Goal: Obtain resource: Download file/media

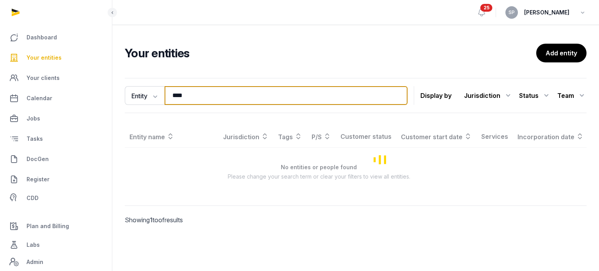
click at [209, 100] on input "****" at bounding box center [286, 95] width 243 height 19
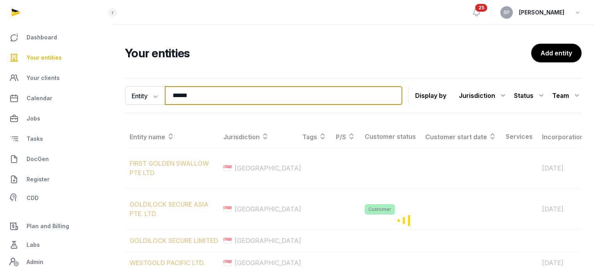
type input "******"
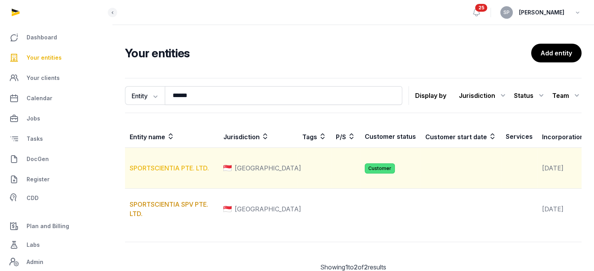
click at [184, 172] on link "SPORTSCIENTIA PTE. LTD." at bounding box center [169, 168] width 79 height 8
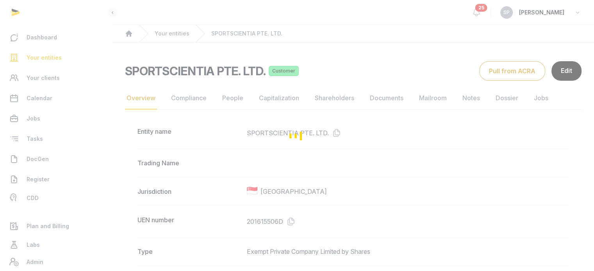
click at [385, 95] on div "Loading" at bounding box center [297, 135] width 594 height 271
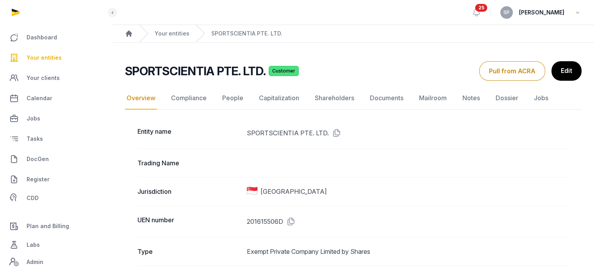
click at [385, 95] on link "Documents" at bounding box center [386, 98] width 37 height 23
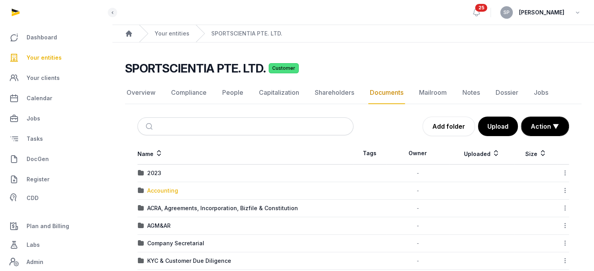
click at [174, 191] on div "Accounting" at bounding box center [162, 191] width 31 height 8
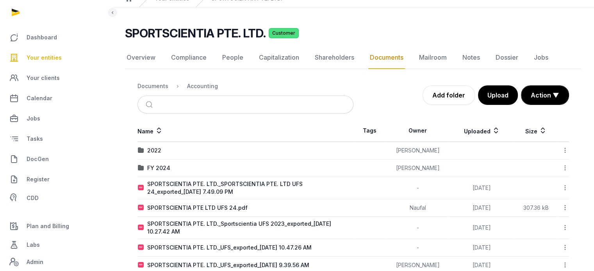
scroll to position [52, 0]
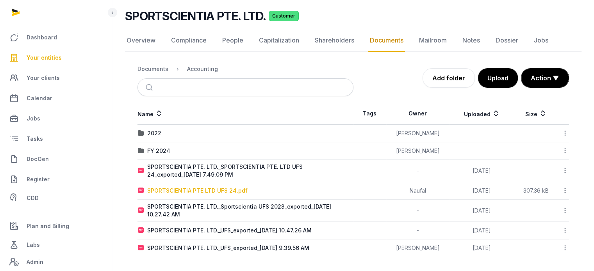
click at [203, 188] on div "SPORTSCIENTIA PTE LTD UFS 24.pdf" at bounding box center [197, 191] width 100 height 8
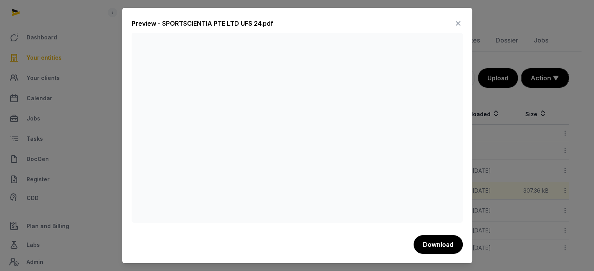
click at [456, 28] on icon at bounding box center [457, 23] width 9 height 12
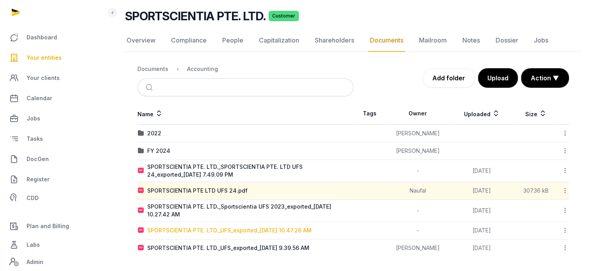
click at [192, 229] on div "SPORTSCIENTIA PTE. LTD._UFS_exported_[DATE] 10.47.26 AM" at bounding box center [229, 231] width 164 height 8
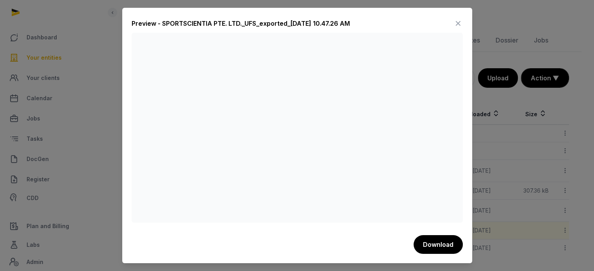
click at [462, 105] on div "Preview - SPORTSCIENTIA PTE. LTD._UFS_exported_2024-03-20 10.47.26 AM Download" at bounding box center [297, 136] width 350 height 256
click at [459, 24] on icon at bounding box center [457, 23] width 9 height 12
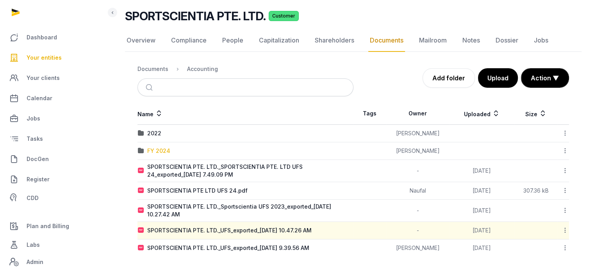
click at [167, 151] on div "FY 2024" at bounding box center [158, 151] width 23 height 8
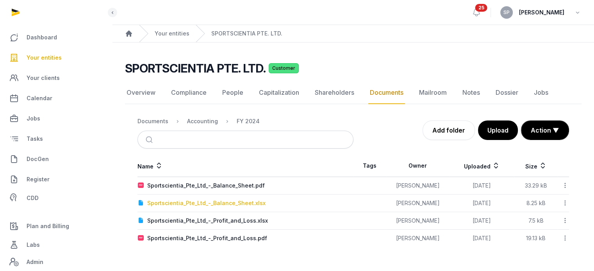
scroll to position [0, 0]
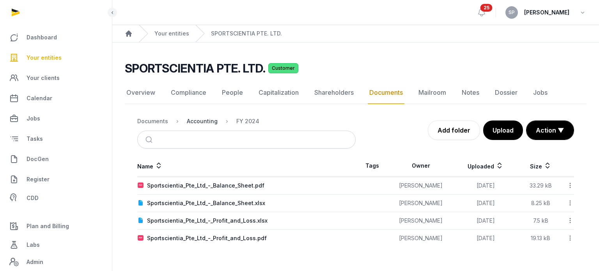
click at [193, 122] on div "Accounting" at bounding box center [202, 121] width 31 height 8
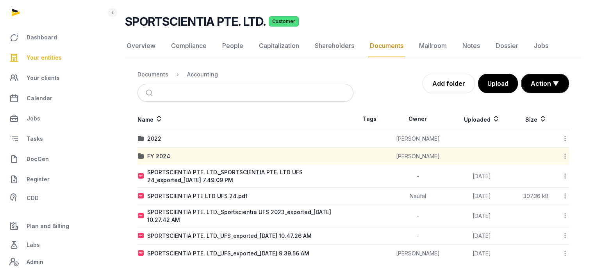
scroll to position [52, 0]
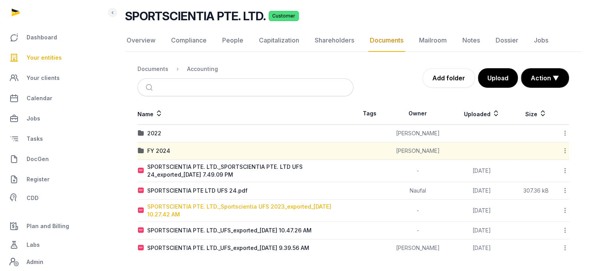
click at [283, 206] on div "SPORTSCIENTIA PTE. LTD._Sportscientia UFS 2023_exported_[DATE] 10.27.42 AM" at bounding box center [250, 211] width 206 height 16
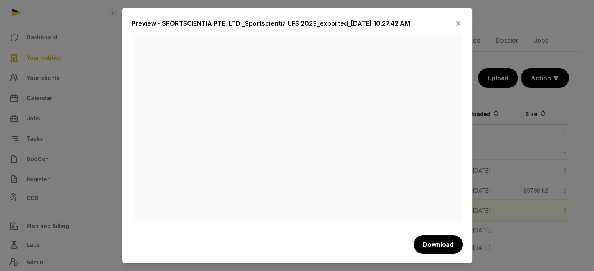
click at [456, 30] on div "Preview - SPORTSCIENTIA PTE. LTD._Sportscientia UFS 2023_exported_2025-03-14 10…" at bounding box center [297, 25] width 331 height 16
click at [456, 27] on icon at bounding box center [457, 23] width 9 height 12
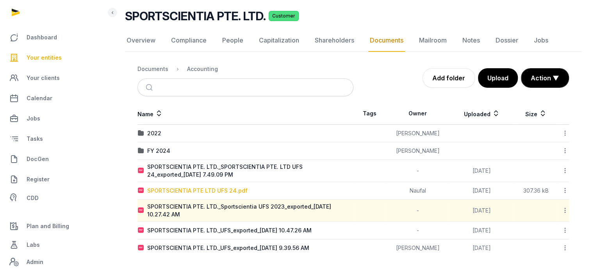
click at [224, 192] on div "SPORTSCIENTIA PTE LTD UFS 24.pdf" at bounding box center [197, 191] width 100 height 8
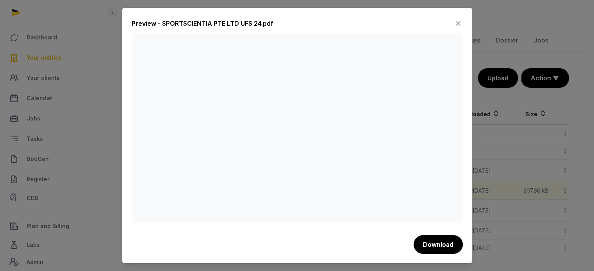
click at [455, 21] on icon at bounding box center [457, 23] width 9 height 12
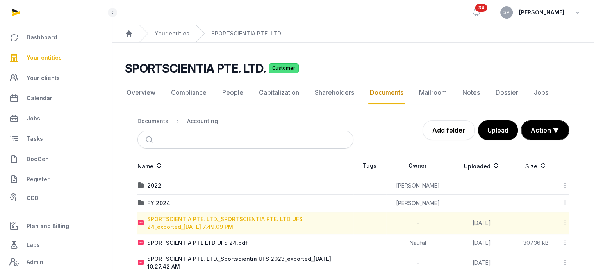
click at [251, 221] on div "SPORTSCIENTIA PTE. LTD._SPORTSCIENTIA PTE. LTD UFS 24_exported_[DATE] 7.49.09 PM" at bounding box center [250, 223] width 206 height 16
